Goal: Communication & Community: Share content

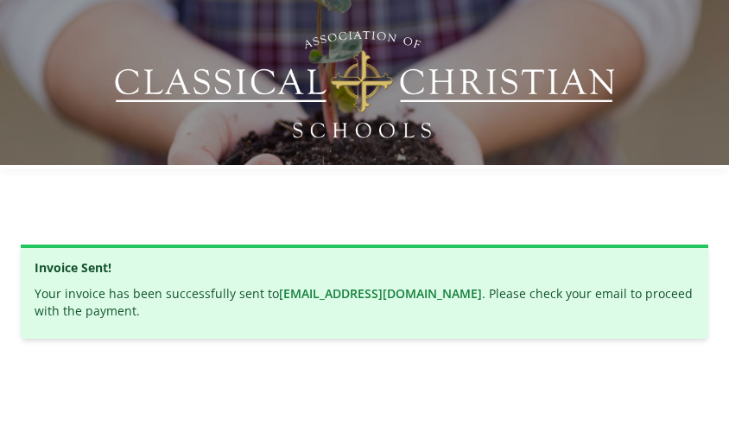
click at [612, 431] on div "Invoice Sent! Your invoice has been successfully sent to [EMAIL_ADDRESS][DOMAIN…" at bounding box center [364, 219] width 729 height 439
